Goal: Information Seeking & Learning: Learn about a topic

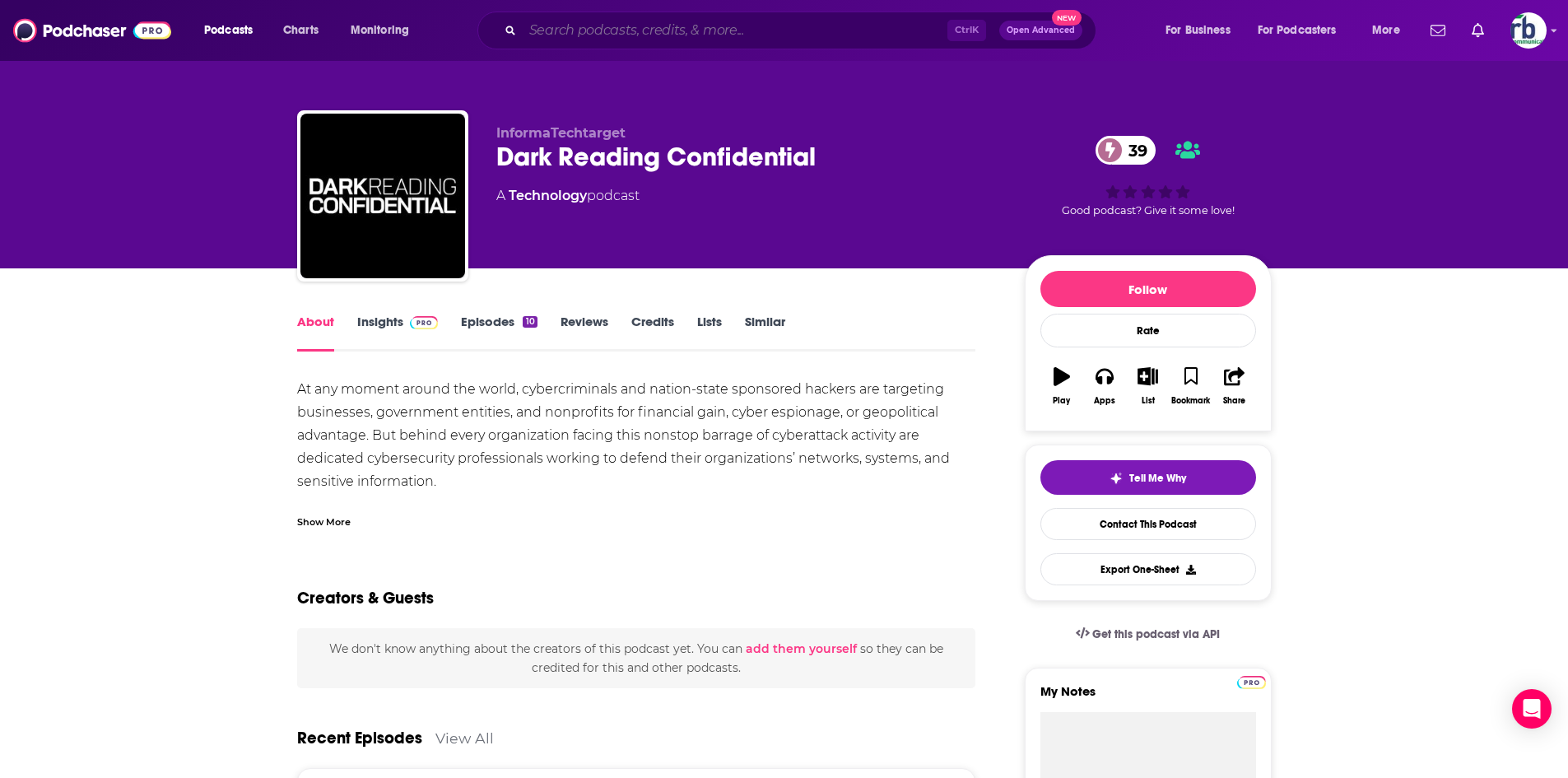
click at [539, 25] on input "Search podcasts, credits, & more..." at bounding box center [735, 30] width 425 height 26
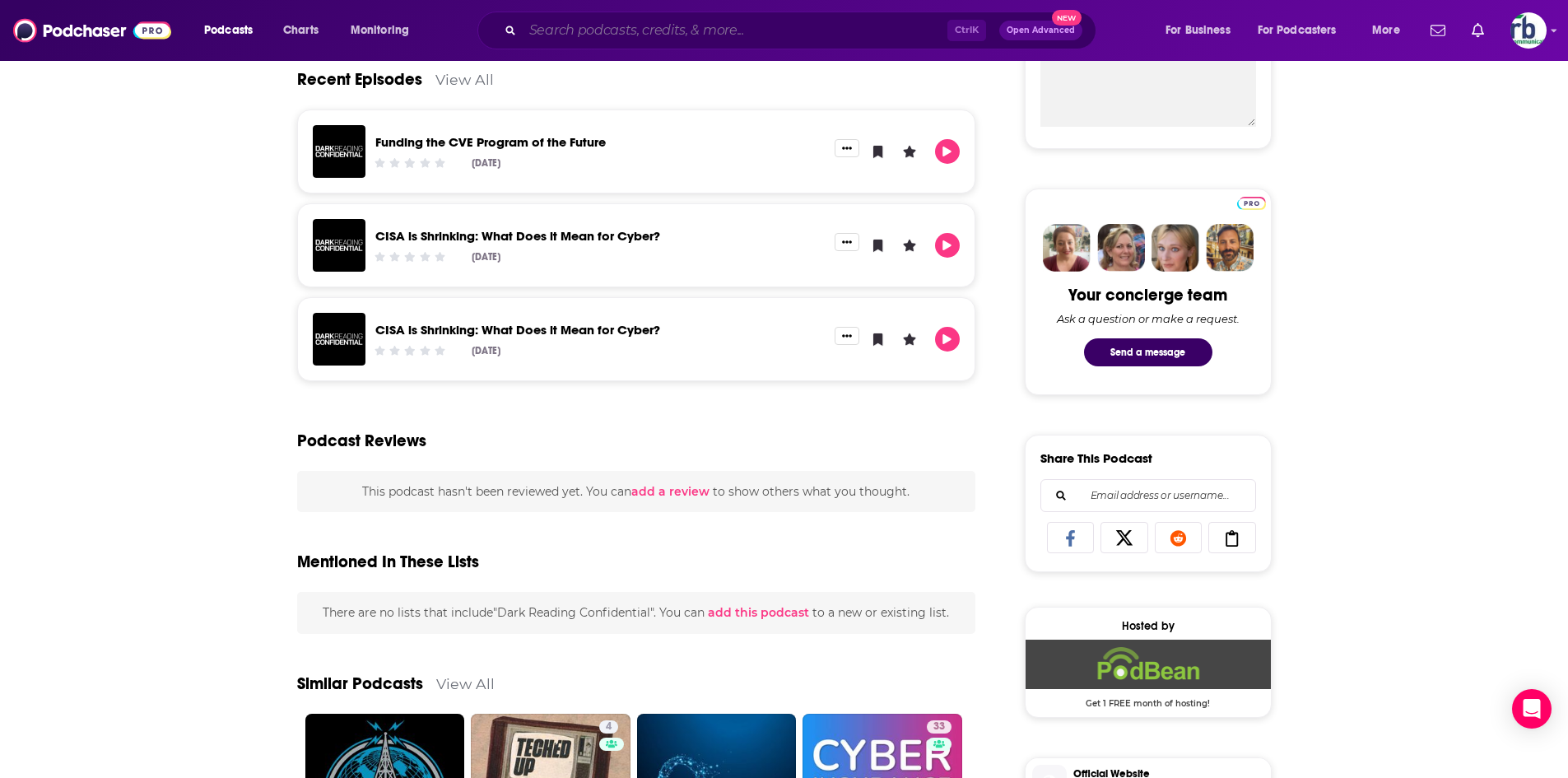
scroll to position [658, 0]
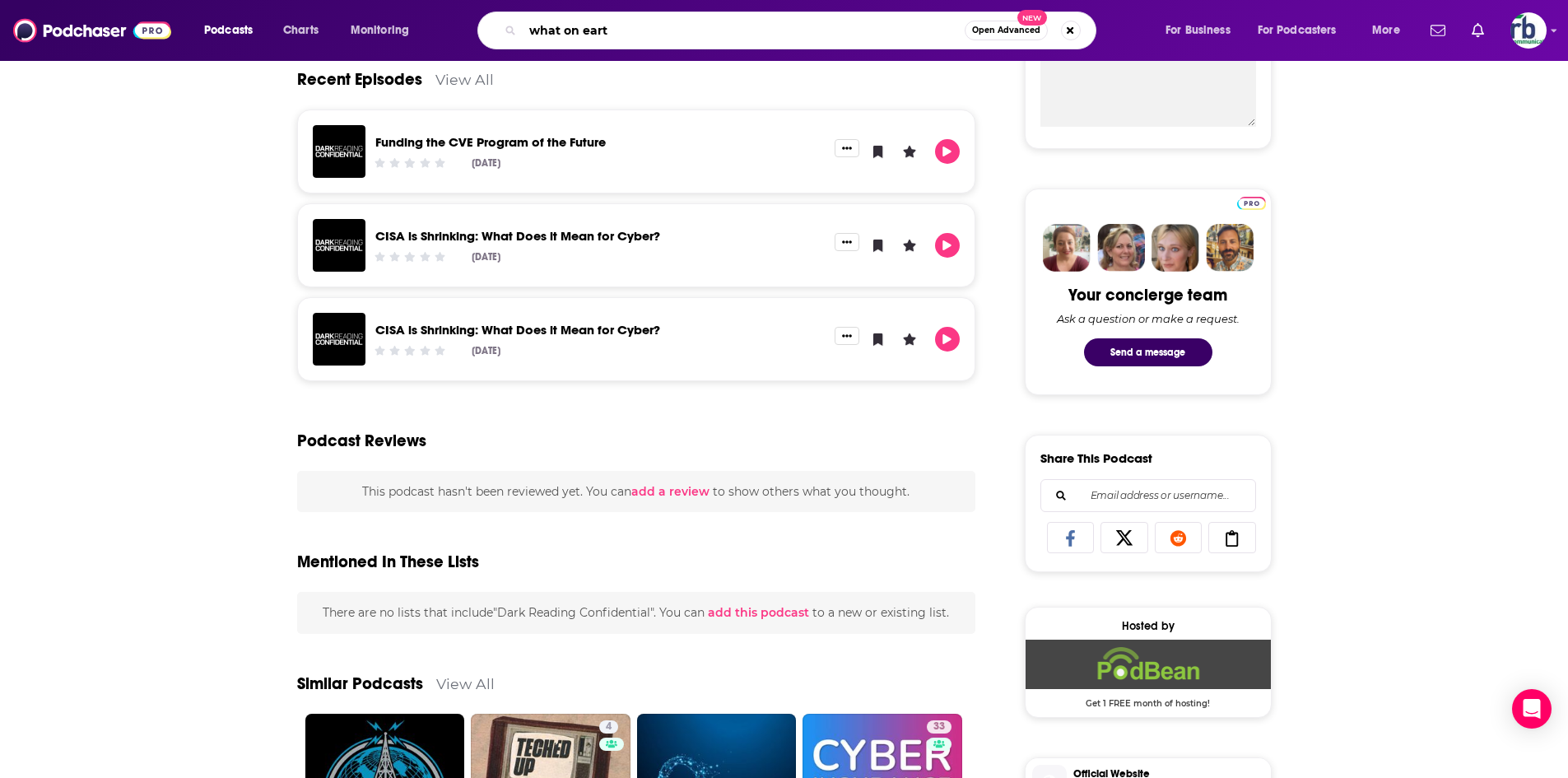
type input "what on earth"
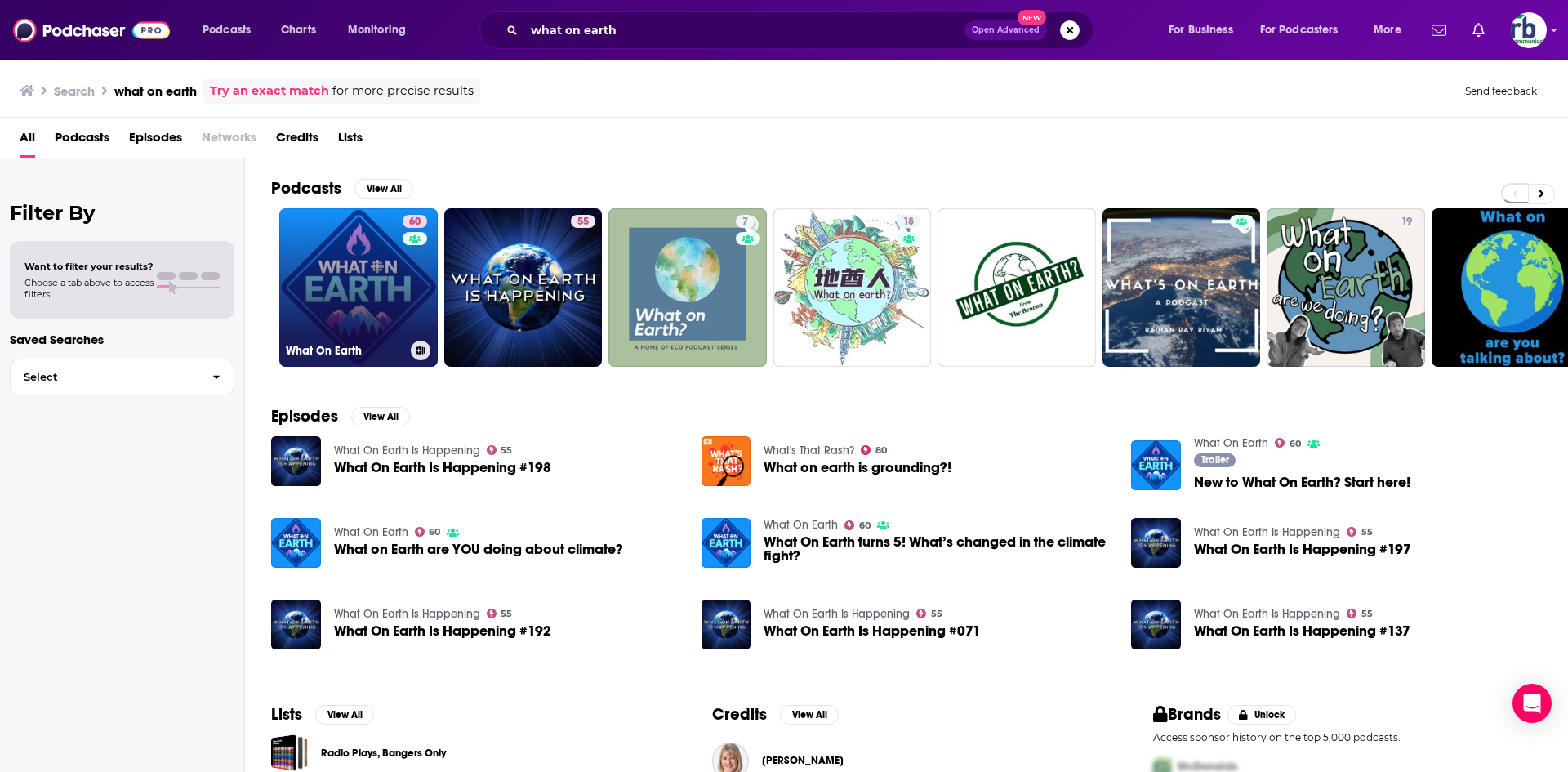
click at [339, 263] on link "60 What On Earth" at bounding box center [358, 288] width 159 height 159
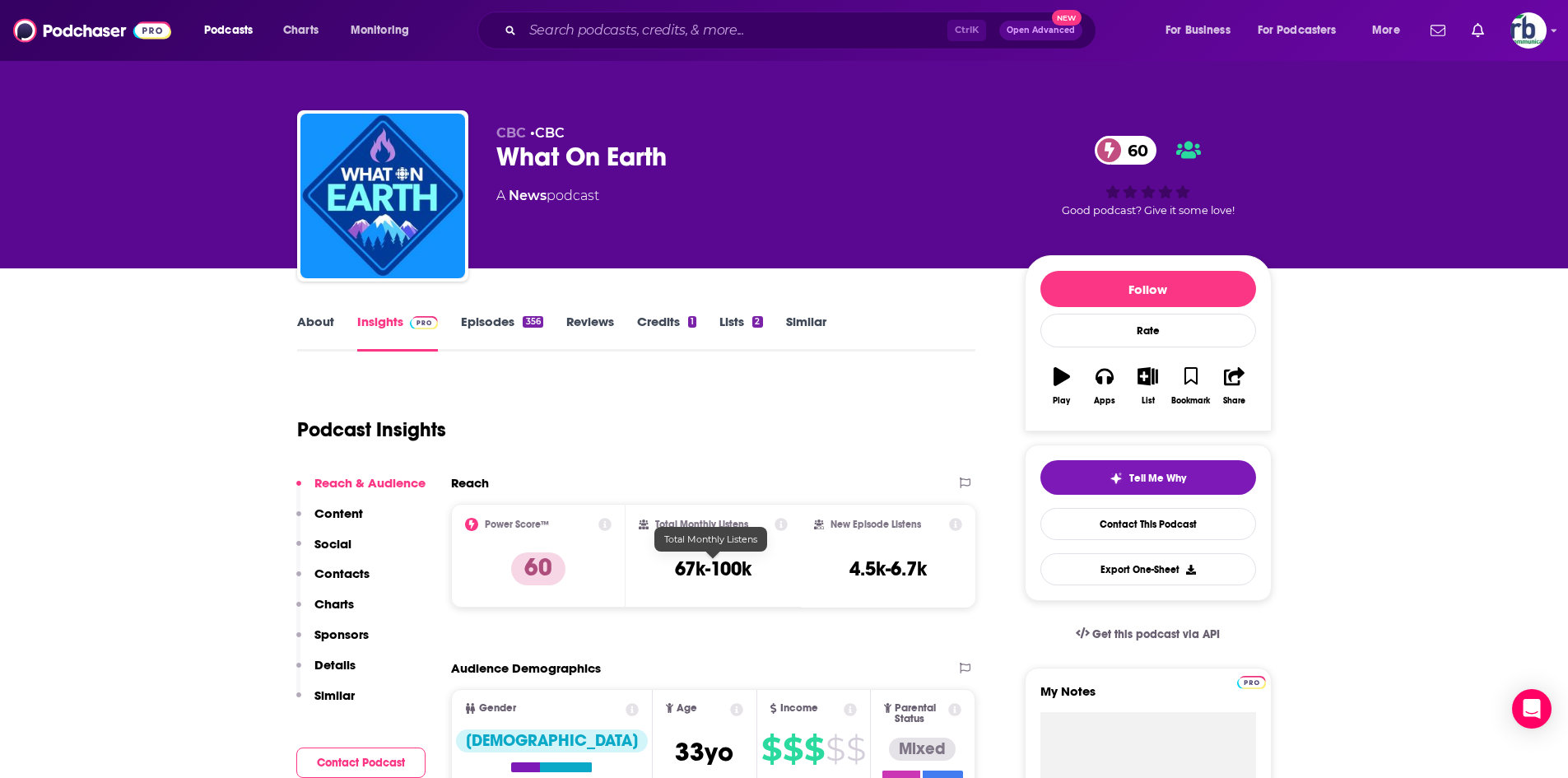
drag, startPoint x: 668, startPoint y: 566, endPoint x: 792, endPoint y: 568, distance: 124.0
click at [792, 568] on div "Total Monthly Listens 67k-100k" at bounding box center [714, 555] width 175 height 103
click at [754, 568] on div "Total Monthly Listens 67k-100k" at bounding box center [714, 555] width 149 height 76
drag, startPoint x: 768, startPoint y: 567, endPoint x: 672, endPoint y: 567, distance: 96.0
click at [674, 567] on div "Total Monthly Listens 67k-100k" at bounding box center [714, 555] width 149 height 76
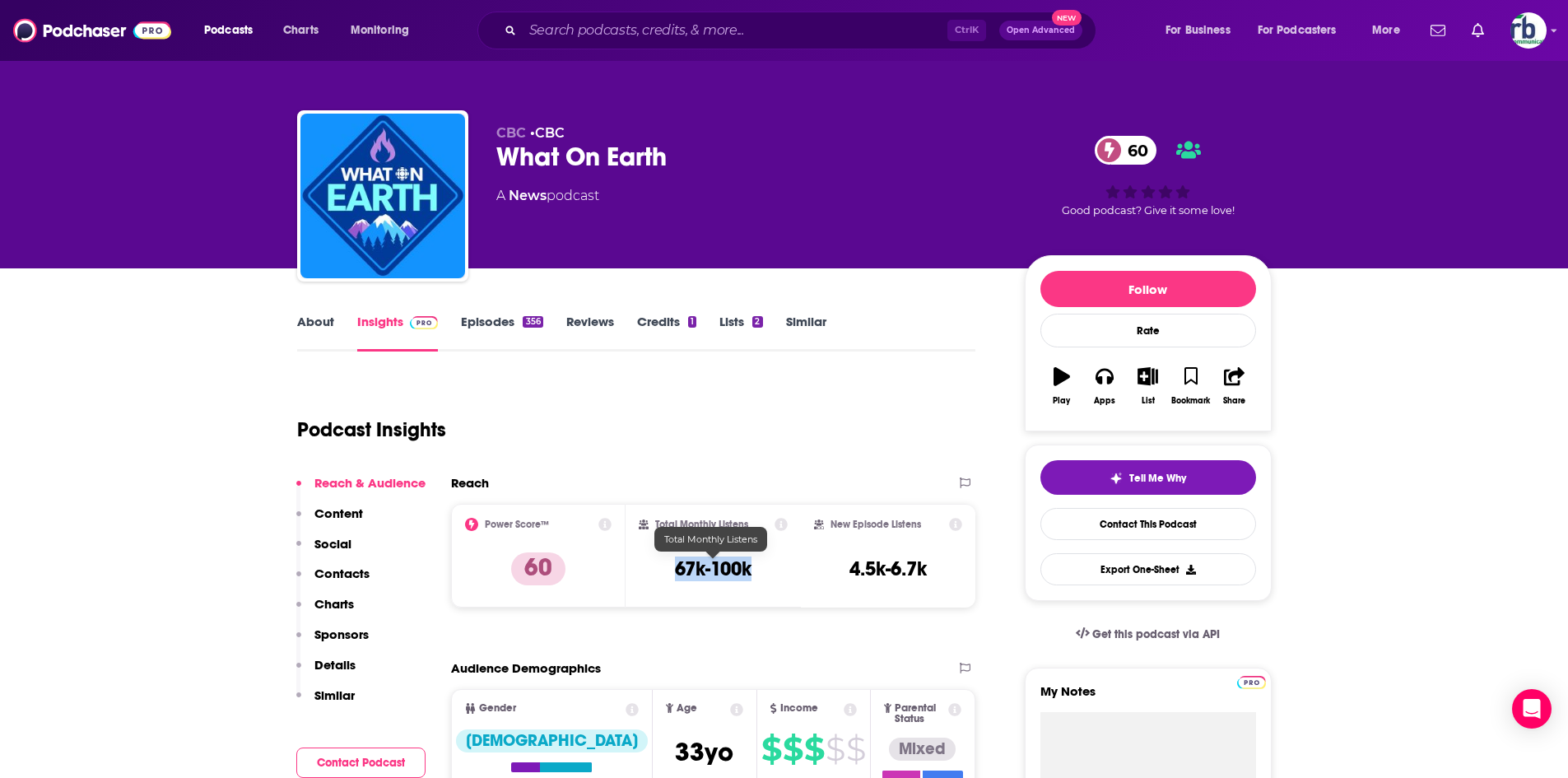
copy h3 "67k-100k"
click at [88, 36] on img at bounding box center [92, 30] width 158 height 31
